Goal: Complete application form: Complete application form

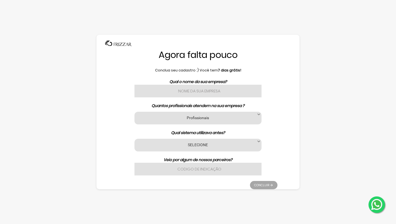
click at [206, 92] on input "text" at bounding box center [198, 91] width 127 height 13
type input "Londres - Brasil - Barber"
click at [204, 121] on div "Profissionais 1 2 3 a 6 7 a 11 12 a 17 18 ou mais Profissionais" at bounding box center [198, 117] width 127 height 13
click at [259, 113] on span at bounding box center [259, 114] width 6 height 6
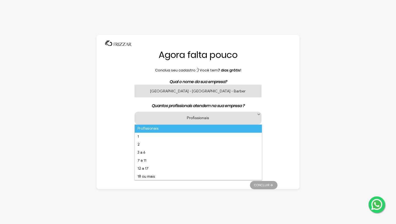
scroll to position [3, 20]
click at [166, 158] on li "7 a 11" at bounding box center [198, 160] width 127 height 8
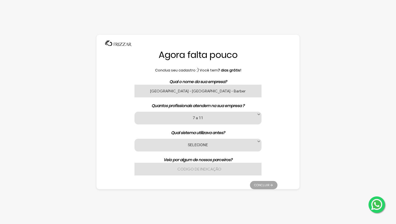
click at [205, 144] on label "SELECIONE" at bounding box center [197, 144] width 113 height 5
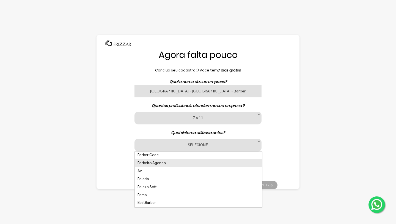
scroll to position [152, 0]
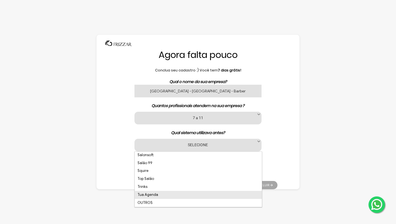
click at [159, 201] on li "OUTROS" at bounding box center [198, 202] width 127 height 8
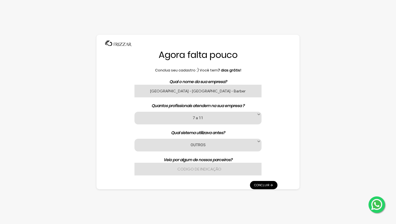
click at [205, 168] on input "text" at bounding box center [198, 168] width 127 height 13
click at [259, 184] on link "Concluir" at bounding box center [264, 185] width 28 height 8
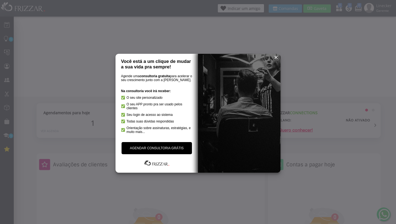
click at [278, 56] on span "reset" at bounding box center [277, 58] width 6 height 6
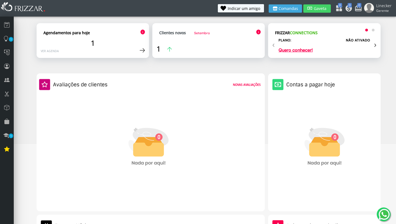
scroll to position [8, 0]
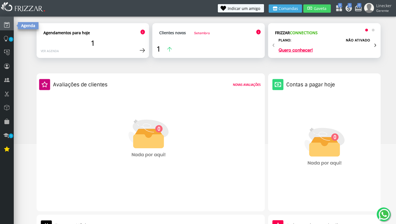
click at [9, 27] on icon at bounding box center [7, 24] width 6 height 7
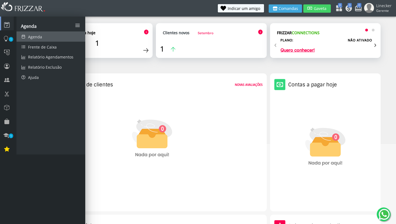
click at [36, 35] on span "Agenda" at bounding box center [35, 36] width 14 height 5
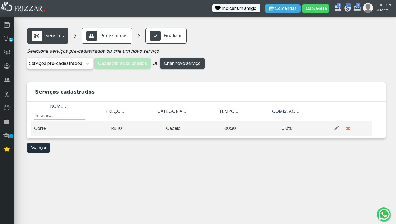
click at [367, 201] on body "ui-button Linecker Gerente Minha Conta Home Treinamento Sair 0 0 0" at bounding box center [198, 112] width 396 height 224
click at [86, 65] on span at bounding box center [88, 64] width 6 height 6
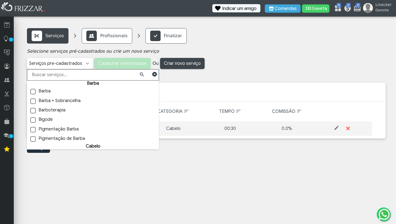
scroll to position [4, 23]
click at [115, 33] on p "Profissionais" at bounding box center [113, 35] width 27 height 7
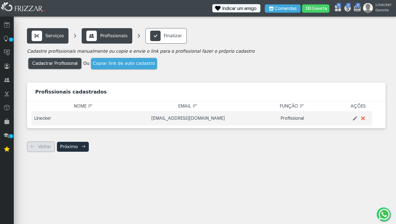
click at [355, 118] on span "button" at bounding box center [356, 118] width 6 height 6
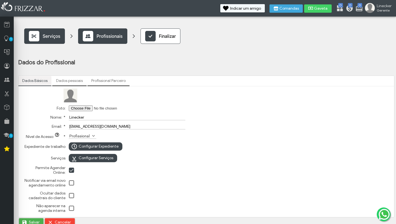
scroll to position [7, 0]
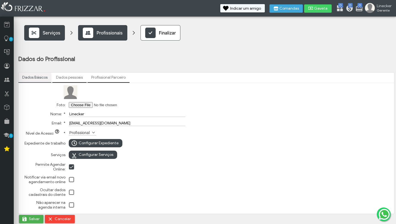
click at [102, 75] on link "Profissional Parceiro" at bounding box center [109, 77] width 42 height 9
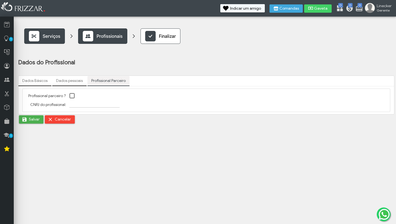
scroll to position [0, 0]
click at [82, 81] on link "Dados pessoais" at bounding box center [69, 80] width 34 height 9
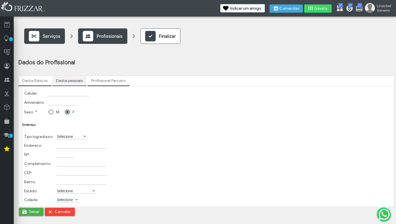
click at [37, 82] on link "Dados Básicos" at bounding box center [34, 80] width 33 height 9
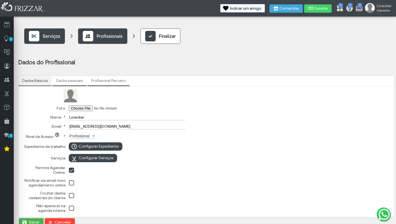
click at [103, 35] on img at bounding box center [107, 36] width 178 height 34
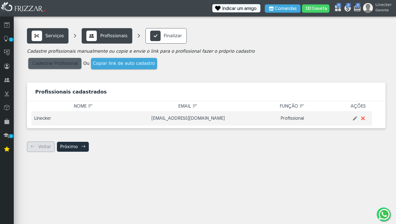
click at [61, 67] on span "Cadastrar Profissional" at bounding box center [54, 63] width 45 height 8
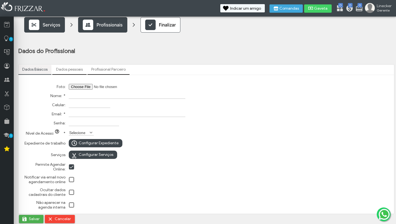
scroll to position [11, 0]
click at [6, 95] on icon at bounding box center [7, 93] width 6 height 7
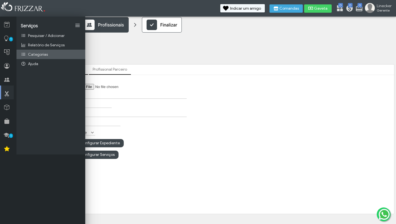
click at [36, 57] on span "Categorias" at bounding box center [38, 54] width 20 height 5
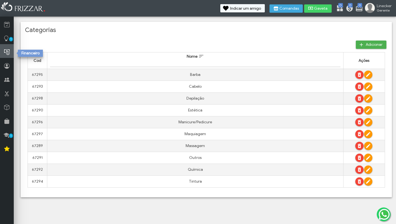
click at [5, 55] on icon at bounding box center [7, 52] width 6 height 7
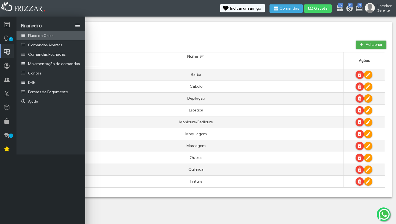
click at [39, 34] on span "Fluxo de Caixa" at bounding box center [41, 35] width 26 height 5
